Goal: Information Seeking & Learning: Learn about a topic

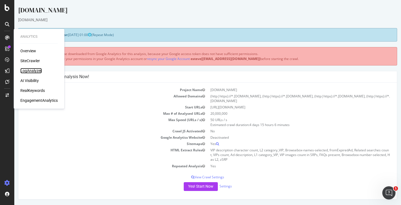
click at [33, 69] on div "LogAnalyzer" at bounding box center [30, 71] width 21 height 6
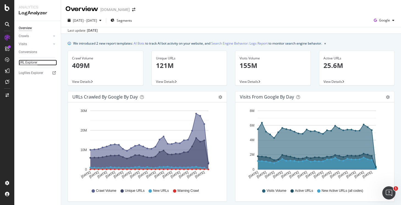
click at [28, 64] on div "URL Explorer" at bounding box center [28, 63] width 19 height 6
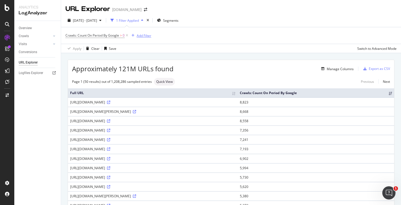
click at [138, 35] on div "Add Filter" at bounding box center [144, 35] width 15 height 5
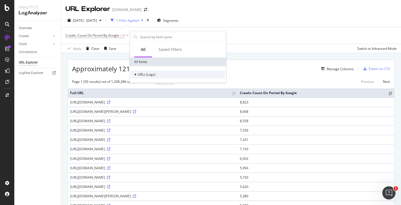
click at [138, 73] on span "URLs (Logs)" at bounding box center [147, 74] width 18 height 5
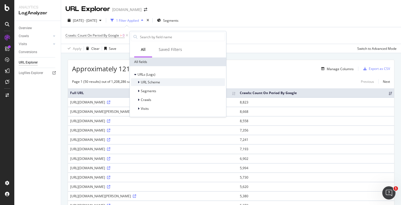
click at [154, 84] on span "URL Scheme" at bounding box center [150, 82] width 19 height 5
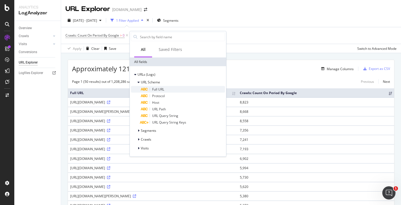
click at [158, 87] on span "Full URL" at bounding box center [158, 89] width 12 height 5
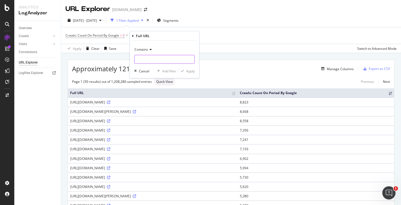
click at [168, 56] on input "text" at bounding box center [165, 59] width 60 height 9
paste input "neubauprojekte.qm_d"
type input "neubauprojekte.qm_d"
click at [188, 69] on div "Apply" at bounding box center [190, 71] width 9 height 5
